Goal: Information Seeking & Learning: Learn about a topic

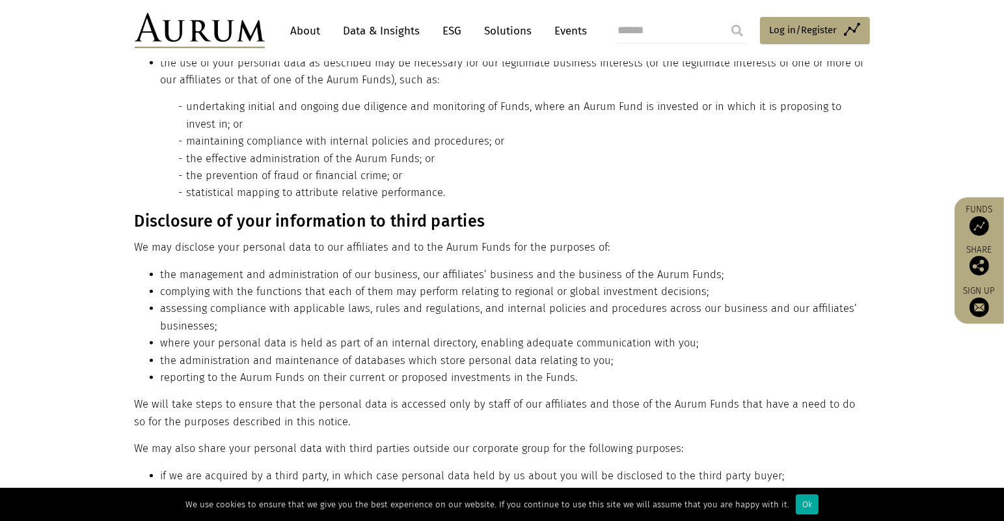
scroll to position [89, 0]
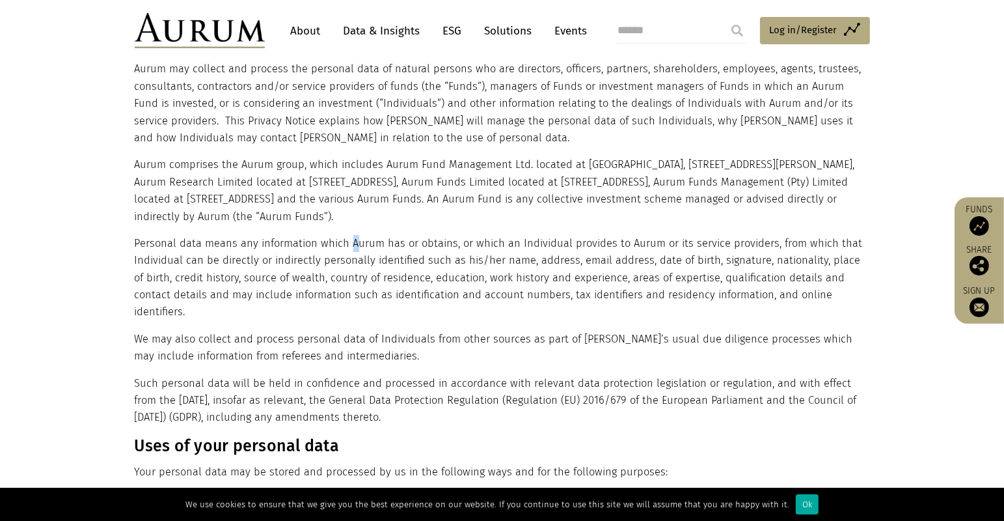
click at [356, 235] on p "Personal data means any information which Aurum has or obtains, or which an Ind…" at bounding box center [501, 278] width 732 height 86
drag, startPoint x: 356, startPoint y: 235, endPoint x: 495, endPoint y: 242, distance: 138.8
click at [495, 242] on p "Personal data means any information which Aurum has or obtains, or which an Ind…" at bounding box center [501, 278] width 732 height 86
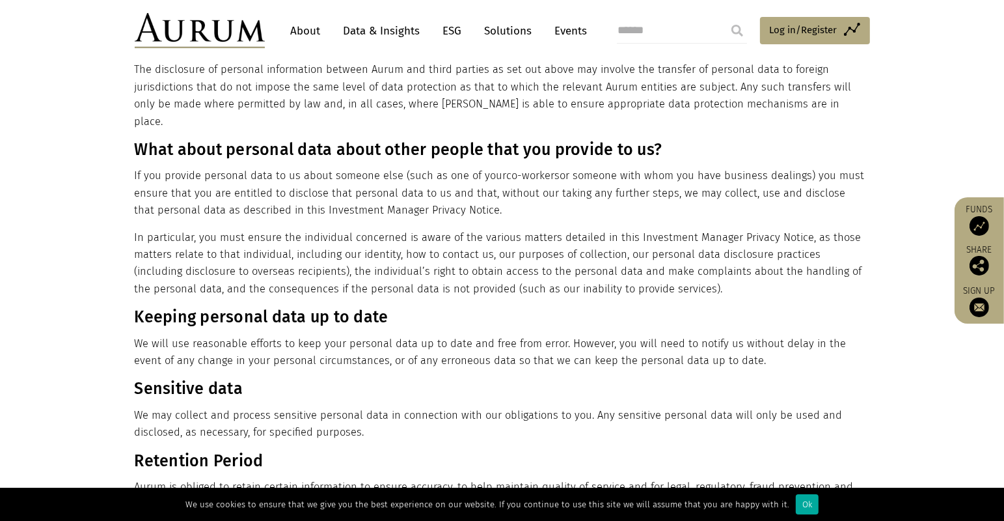
scroll to position [0, 0]
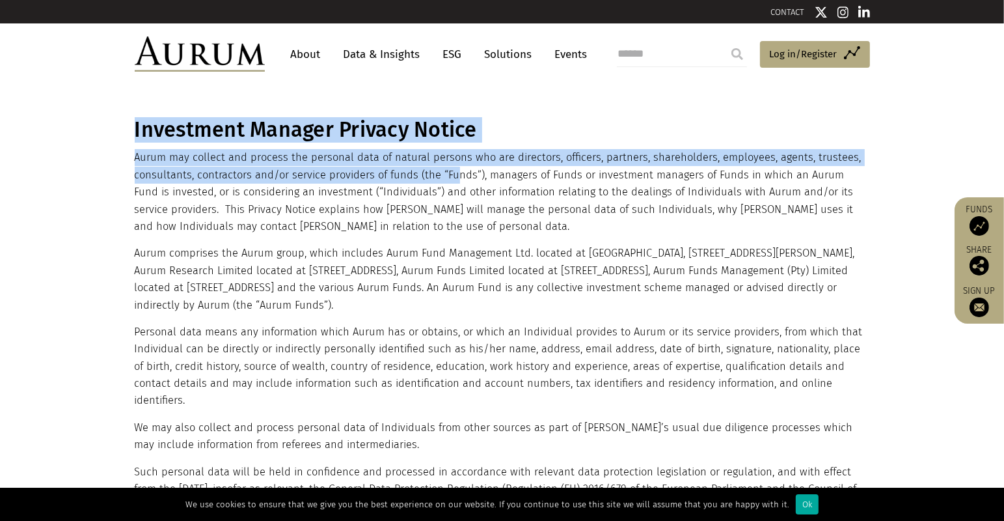
drag, startPoint x: 130, startPoint y: 159, endPoint x: 452, endPoint y: 172, distance: 323.2
click at [452, 172] on p "Aurum may collect and process the personal data of natural persons who are dire…" at bounding box center [501, 192] width 732 height 86
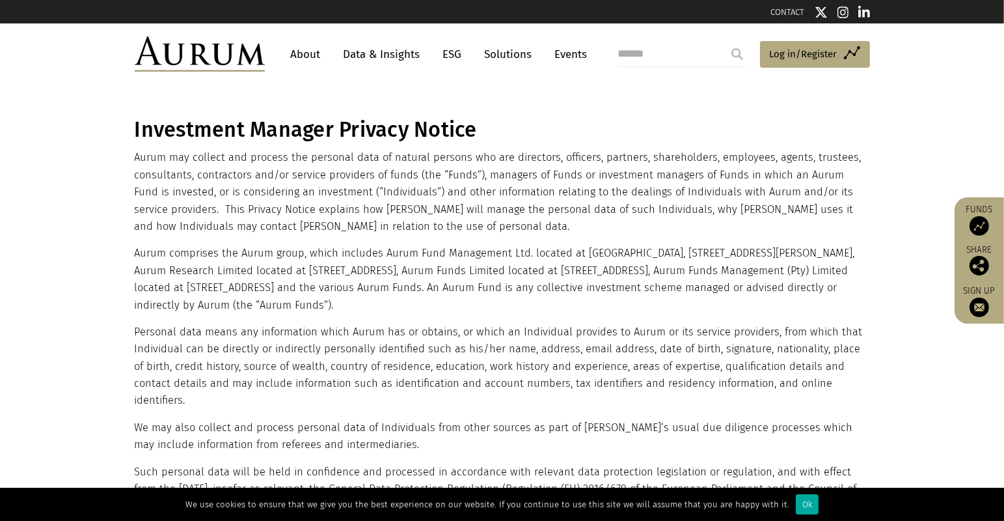
click at [622, 170] on p "Aurum may collect and process the personal data of natural persons who are dire…" at bounding box center [501, 192] width 732 height 86
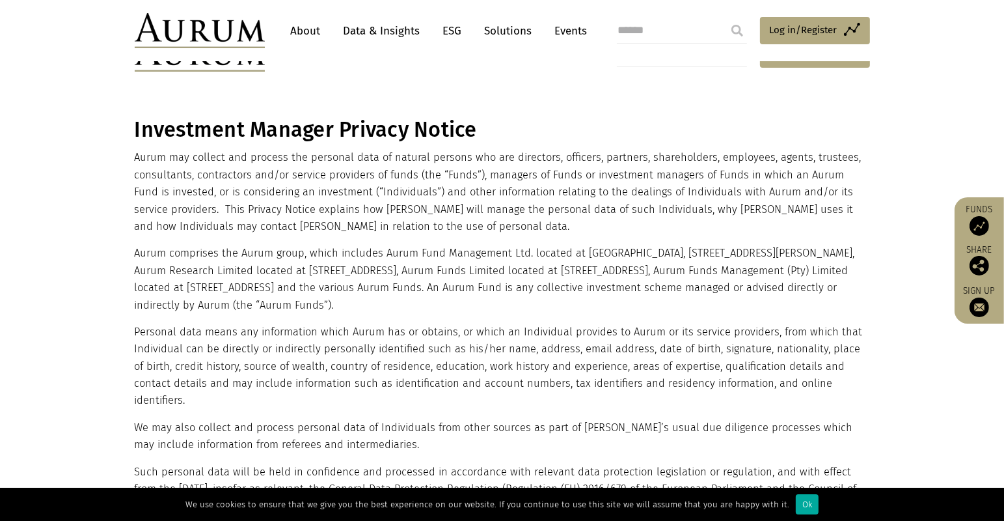
drag, startPoint x: 659, startPoint y: 322, endPoint x: 573, endPoint y: -21, distance: 354.3
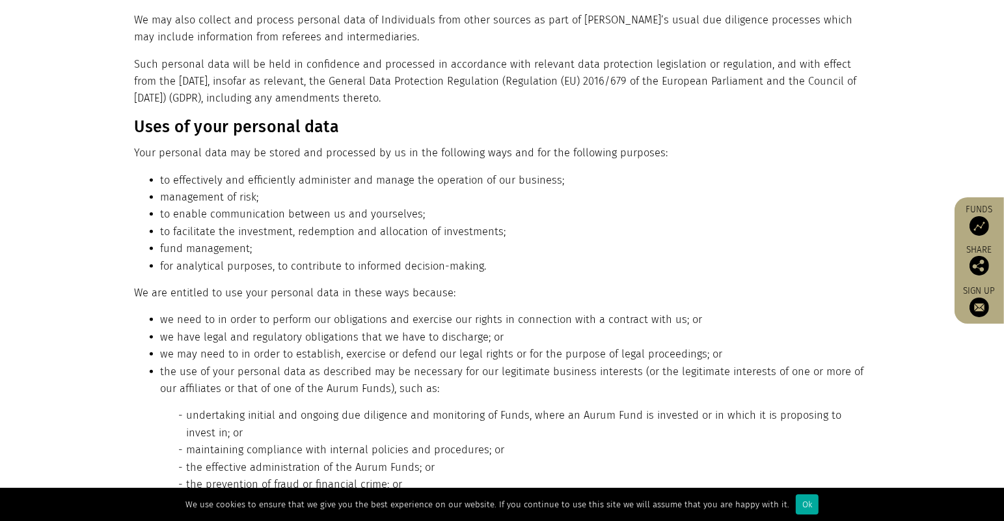
drag, startPoint x: 585, startPoint y: 296, endPoint x: 573, endPoint y: 409, distance: 113.3
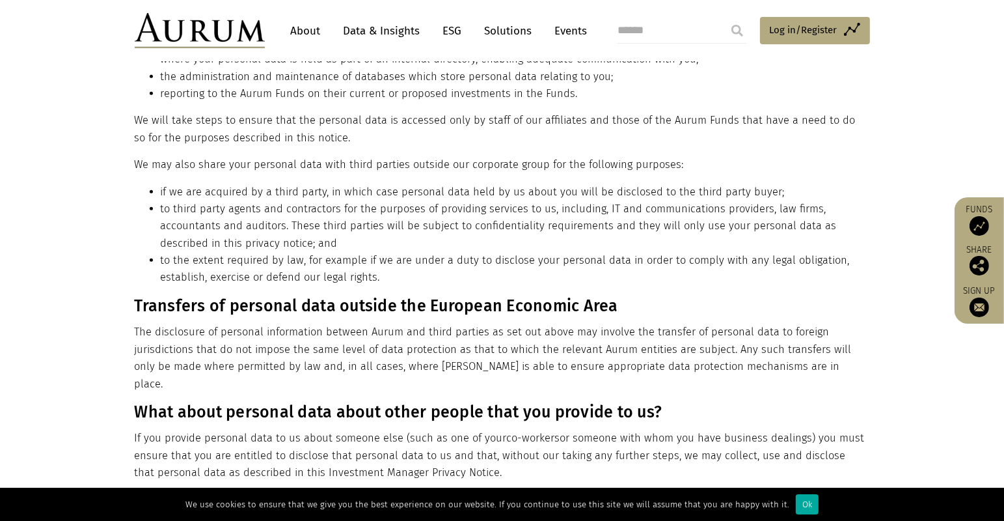
drag, startPoint x: 575, startPoint y: 398, endPoint x: 572, endPoint y: 460, distance: 62.5
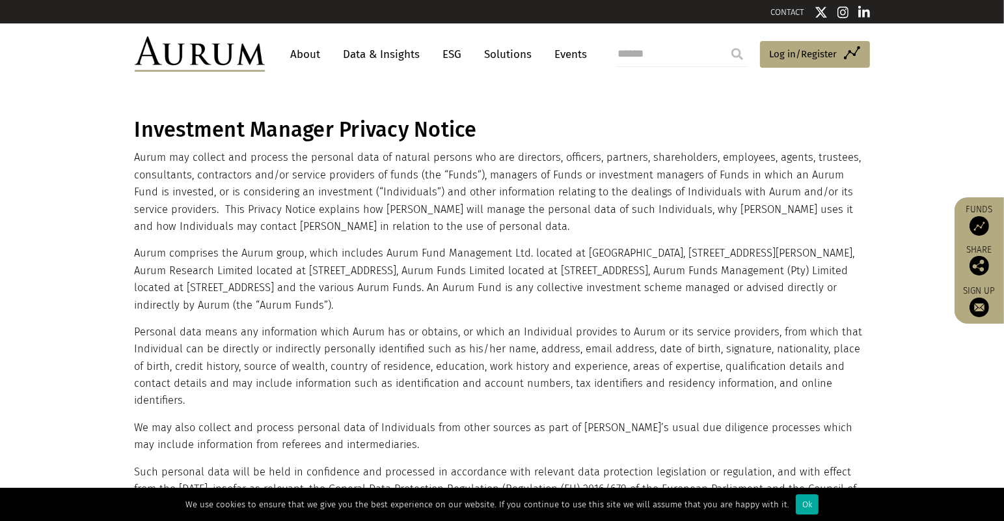
drag, startPoint x: 641, startPoint y: 352, endPoint x: 623, endPoint y: 100, distance: 253.2
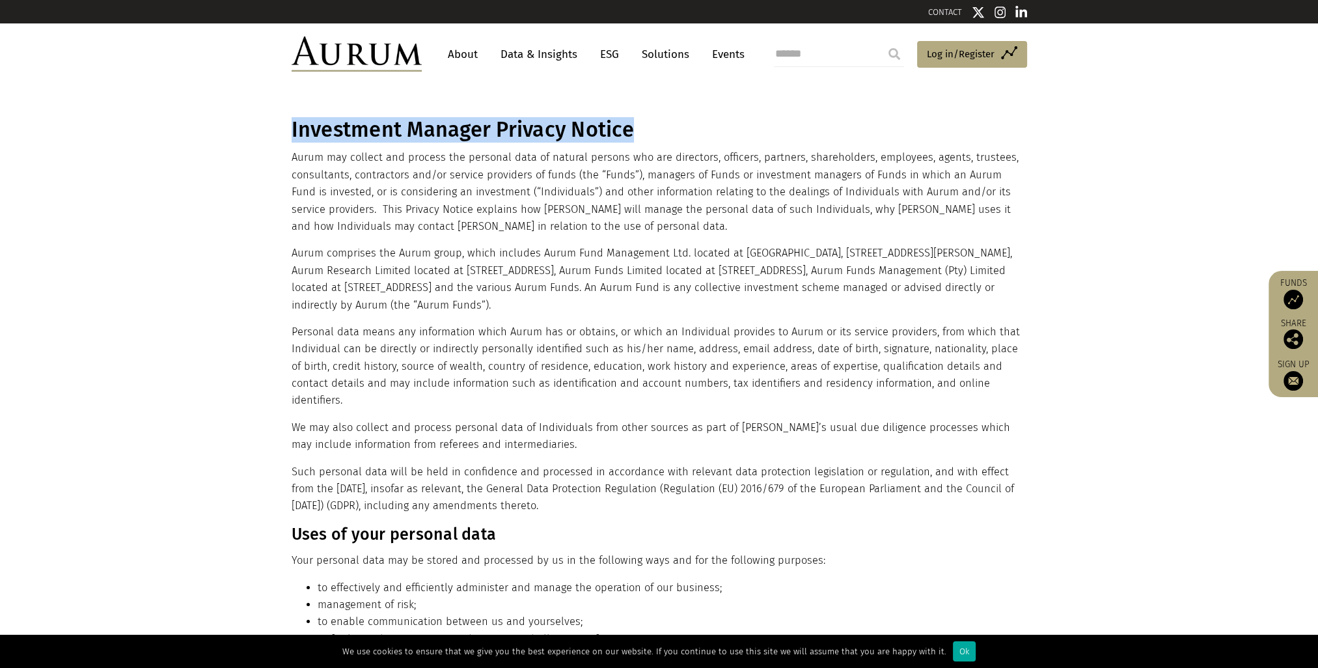
drag, startPoint x: 284, startPoint y: 131, endPoint x: 676, endPoint y: 131, distance: 391.9
copy h1 "Investment Manager Privacy Notice"
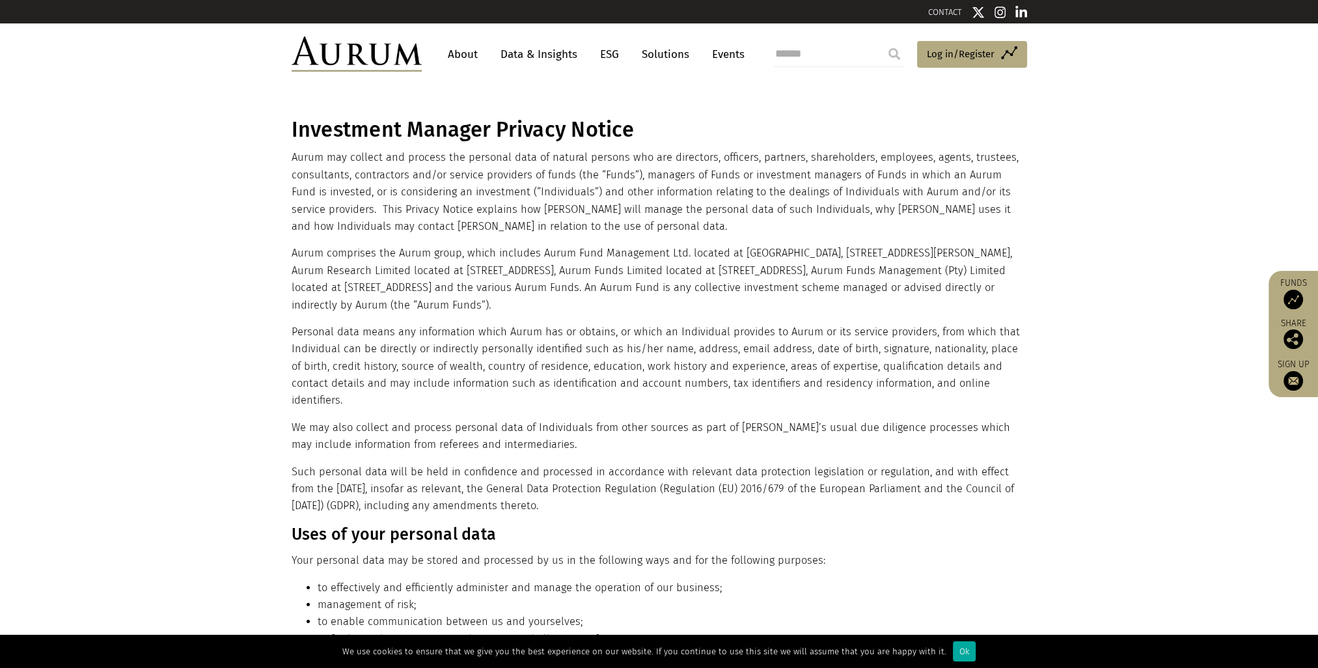
click at [660, 306] on p "Aurum comprises the Aurum group, which includes Aurum Fund Management Ltd. loca…" at bounding box center [658, 279] width 732 height 69
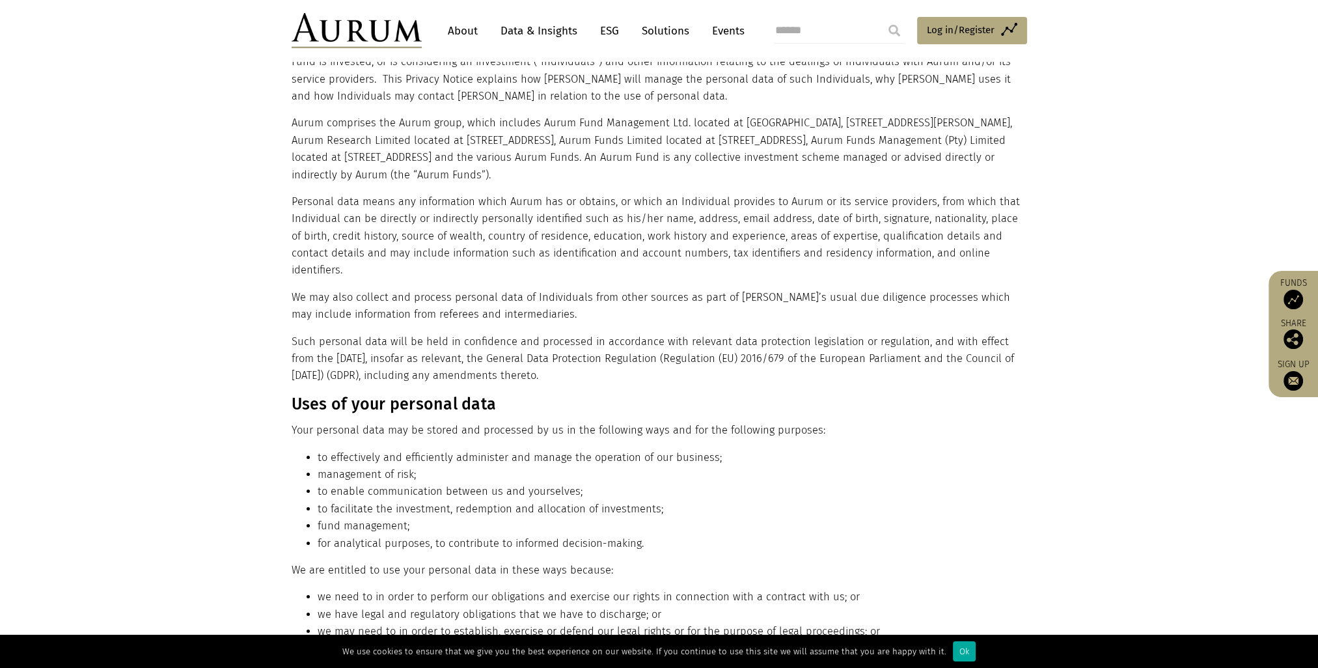
scroll to position [260, 0]
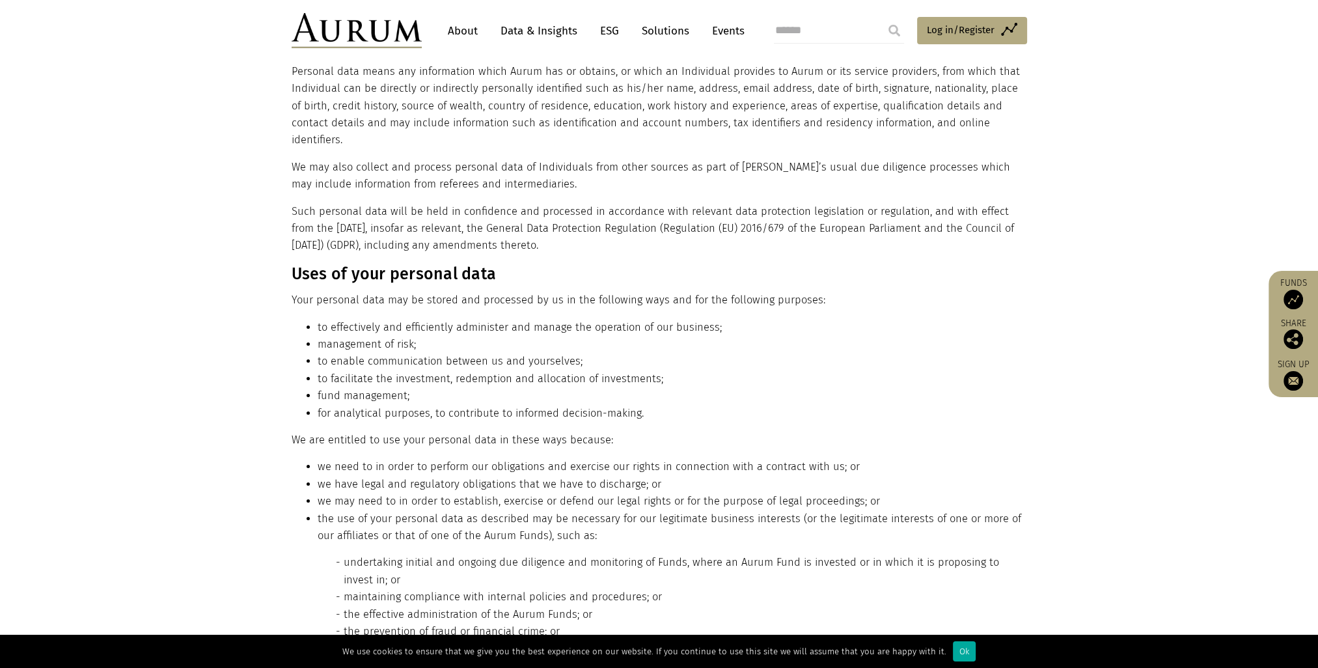
click at [847, 264] on h3 "Uses of your personal data" at bounding box center [658, 274] width 732 height 20
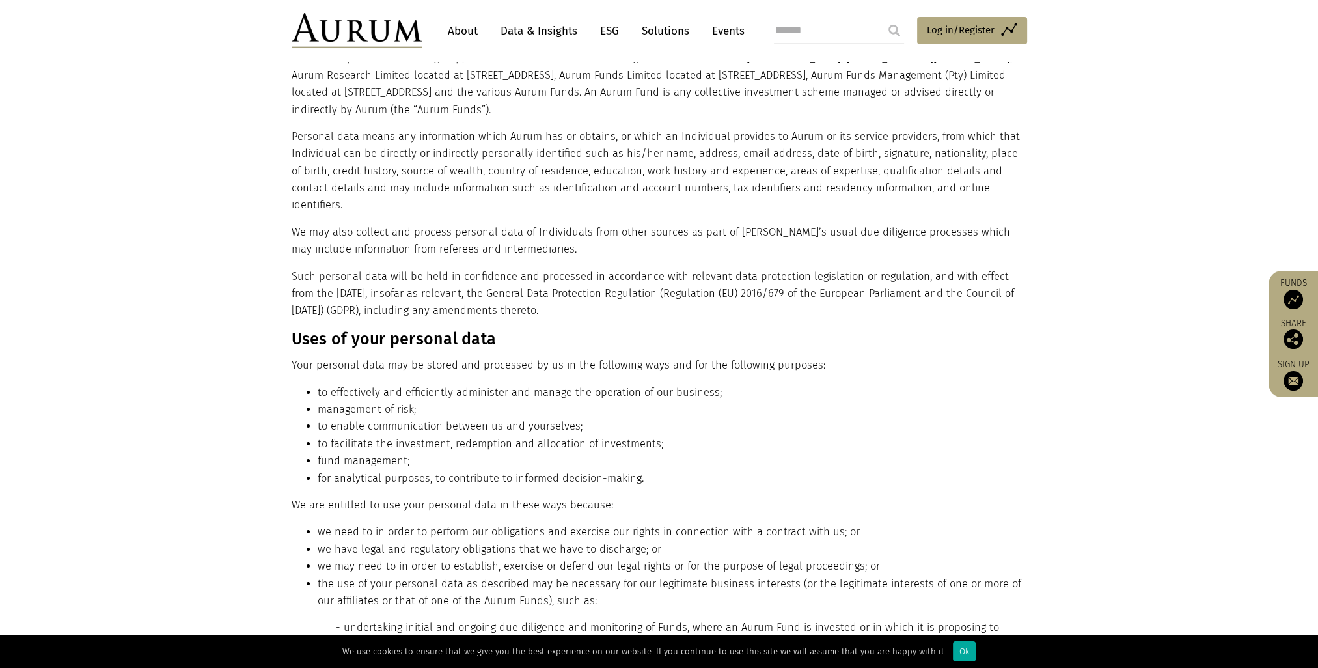
scroll to position [130, 0]
